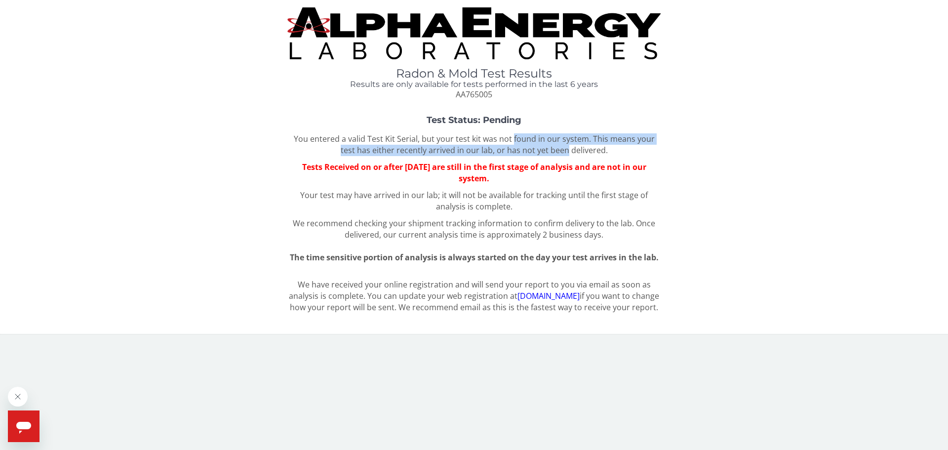
drag, startPoint x: 506, startPoint y: 139, endPoint x: 557, endPoint y: 145, distance: 51.6
click at [557, 145] on p "You entered a valid Test Kit Serial, but your test kit was not found in our sys…" at bounding box center [473, 144] width 373 height 23
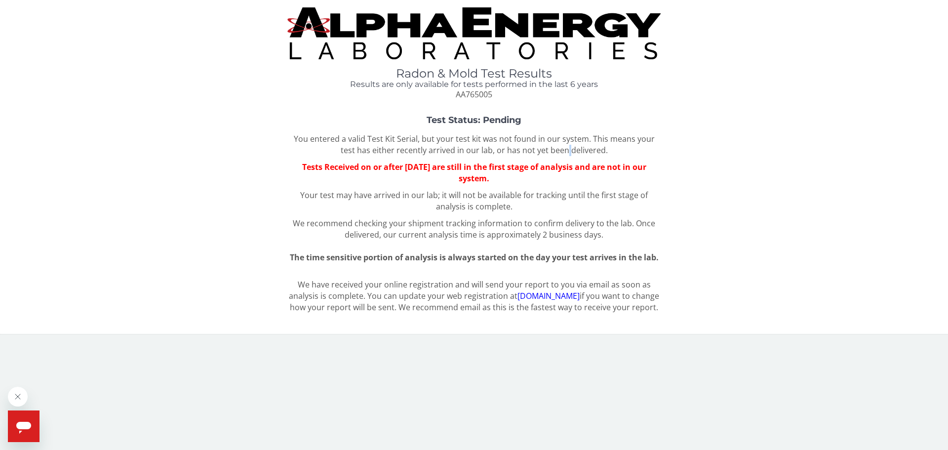
click at [557, 145] on p "You entered a valid Test Kit Serial, but your test kit was not found in our sys…" at bounding box center [473, 144] width 373 height 23
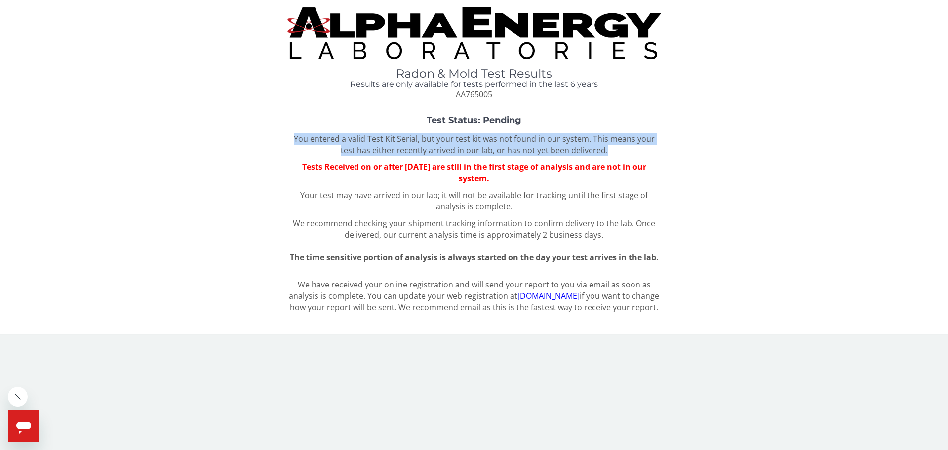
click at [557, 145] on p "You entered a valid Test Kit Serial, but your test kit was not found in our sys…" at bounding box center [473, 144] width 373 height 23
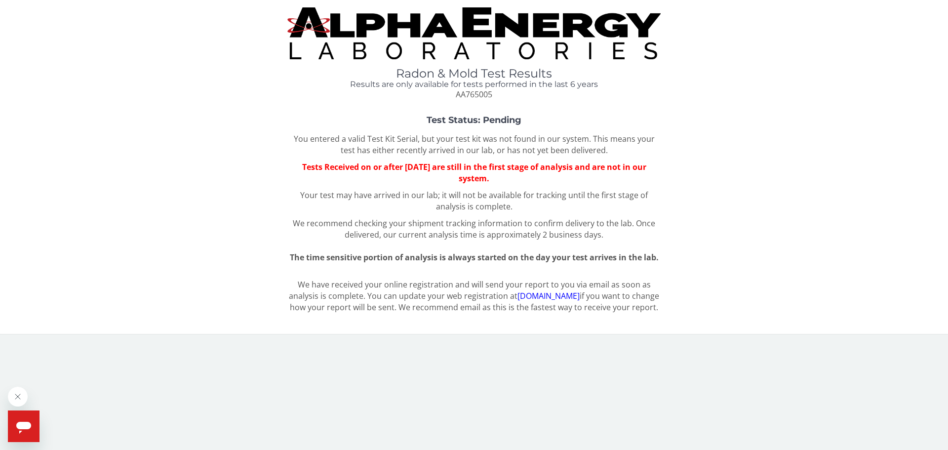
click at [539, 182] on p "Tests Received on or after [DATE] are still in the first stage of analysis and …" at bounding box center [473, 172] width 373 height 23
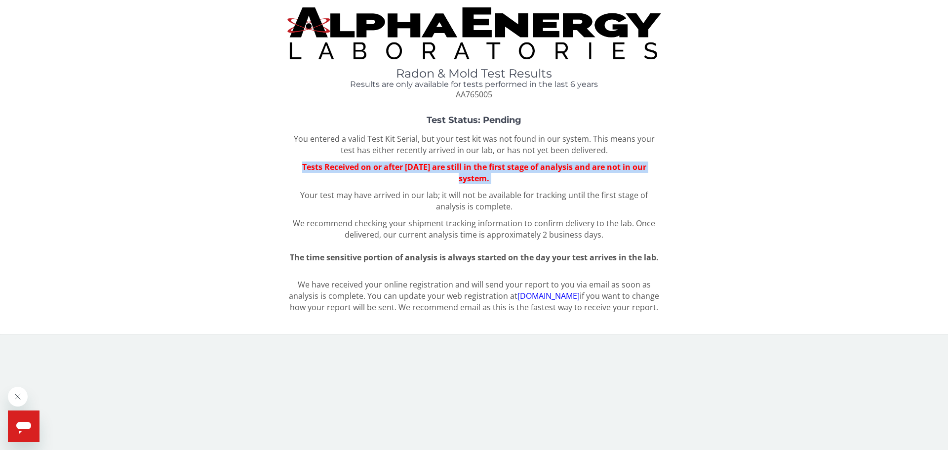
click at [539, 182] on p "Tests Received on or after [DATE] are still in the first stage of analysis and …" at bounding box center [473, 172] width 373 height 23
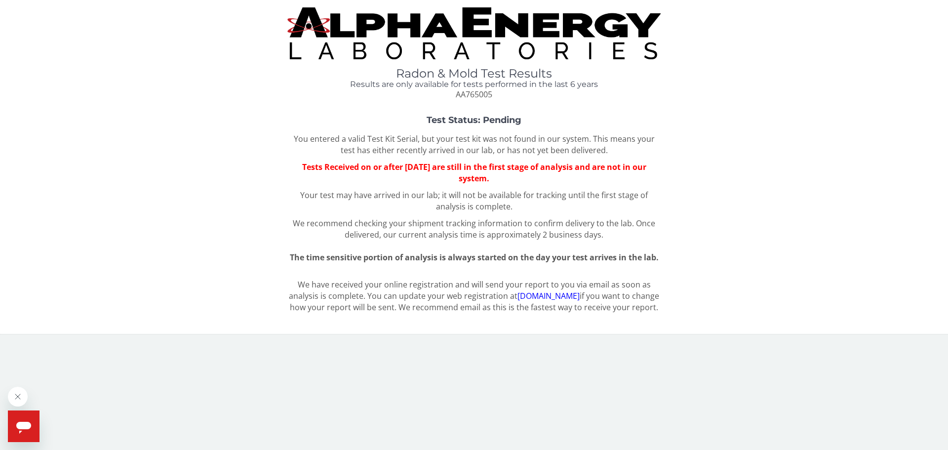
click at [524, 208] on p "Your test may have arrived in our lab; it will not be available for tracking un…" at bounding box center [473, 201] width 373 height 23
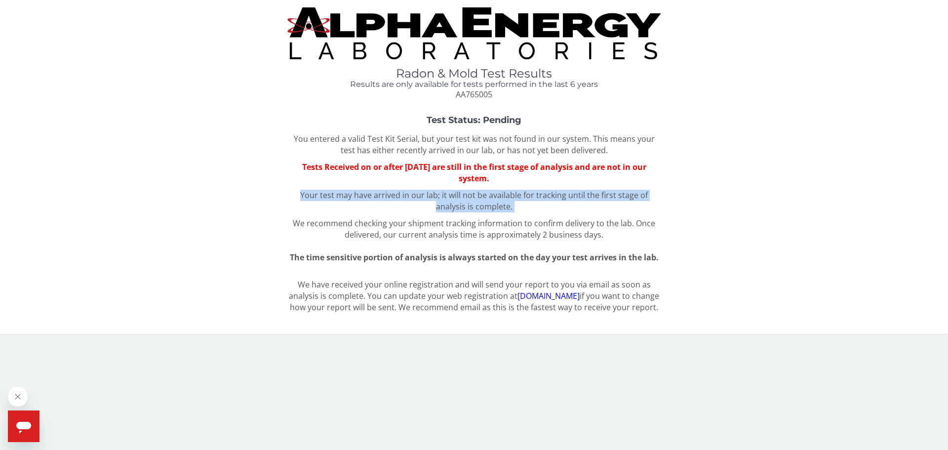
click at [524, 208] on p "Your test may have arrived in our lab; it will not be available for tracking un…" at bounding box center [473, 201] width 373 height 23
